Goal: Information Seeking & Learning: Learn about a topic

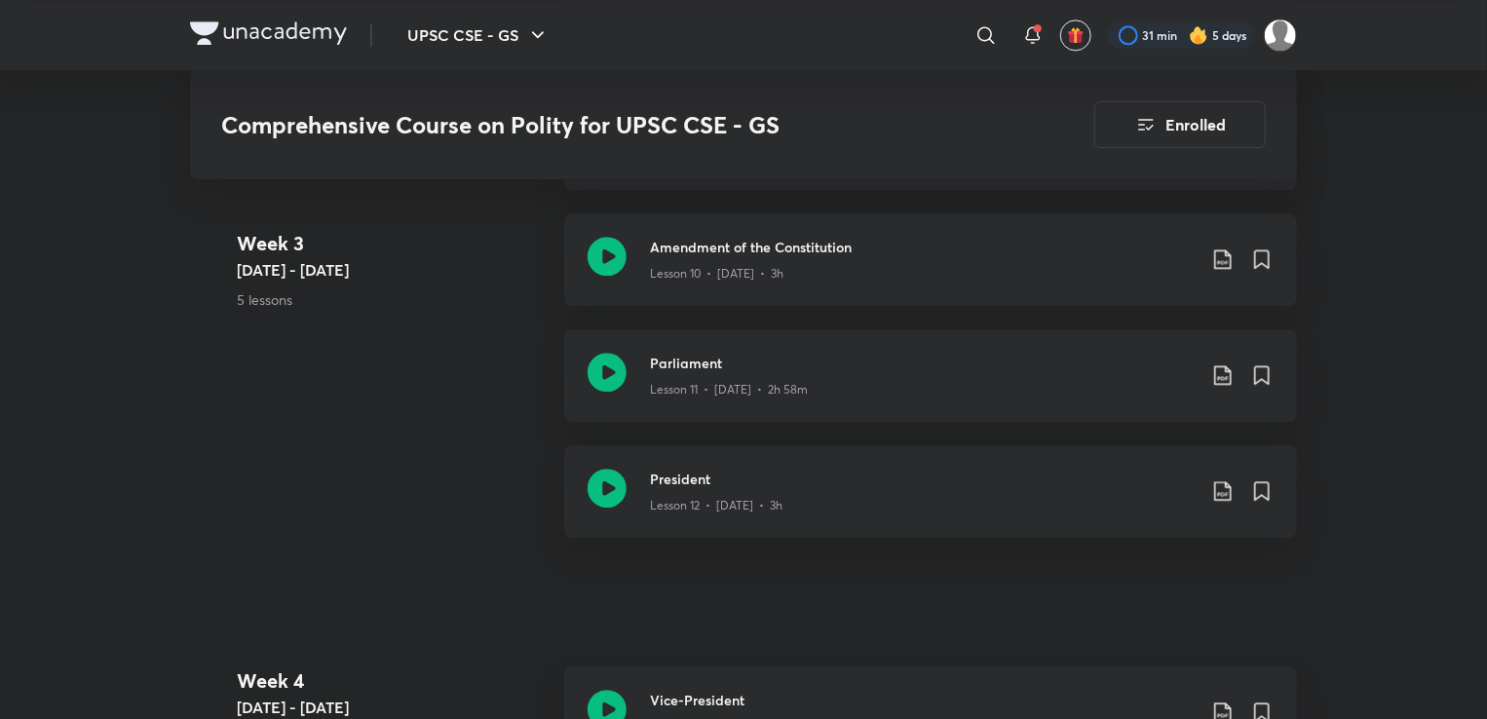
scroll to position [1961, 0]
